Goal: Task Accomplishment & Management: Manage account settings

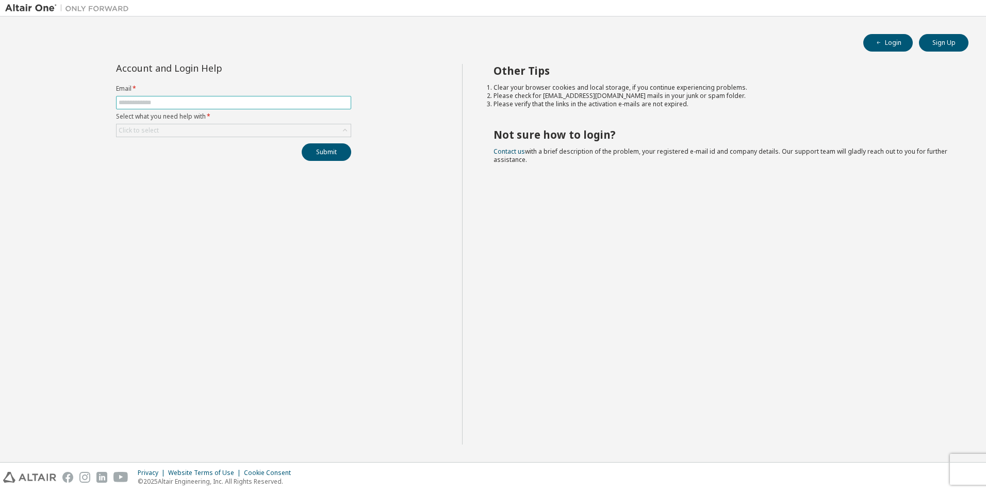
click at [180, 102] on input "text" at bounding box center [234, 103] width 230 height 8
type input "**********"
click at [289, 135] on div "Click to select" at bounding box center [234, 130] width 234 height 12
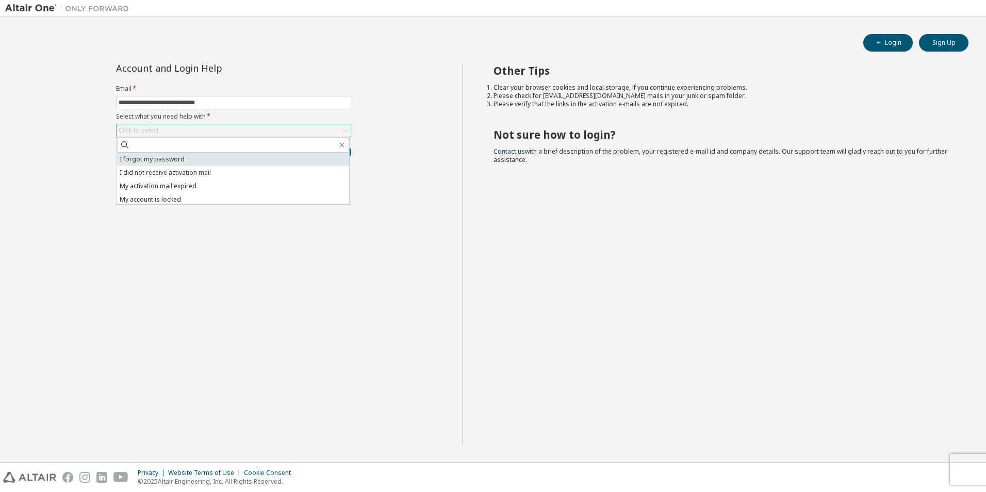
click at [258, 163] on li "I forgot my password" at bounding box center [233, 159] width 232 height 13
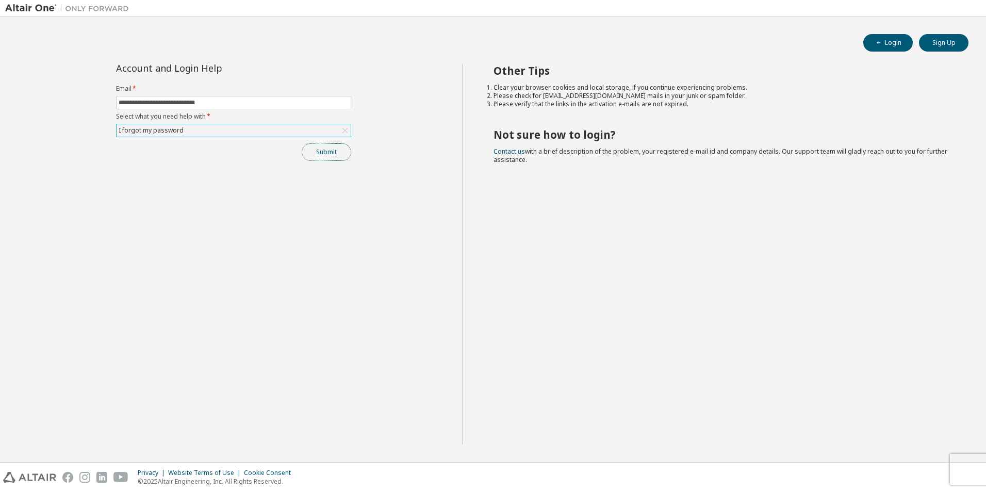
click at [330, 153] on button "Submit" at bounding box center [327, 152] width 50 height 18
click at [330, 152] on button "Submit" at bounding box center [327, 152] width 50 height 18
